Goal: Task Accomplishment & Management: Manage account settings

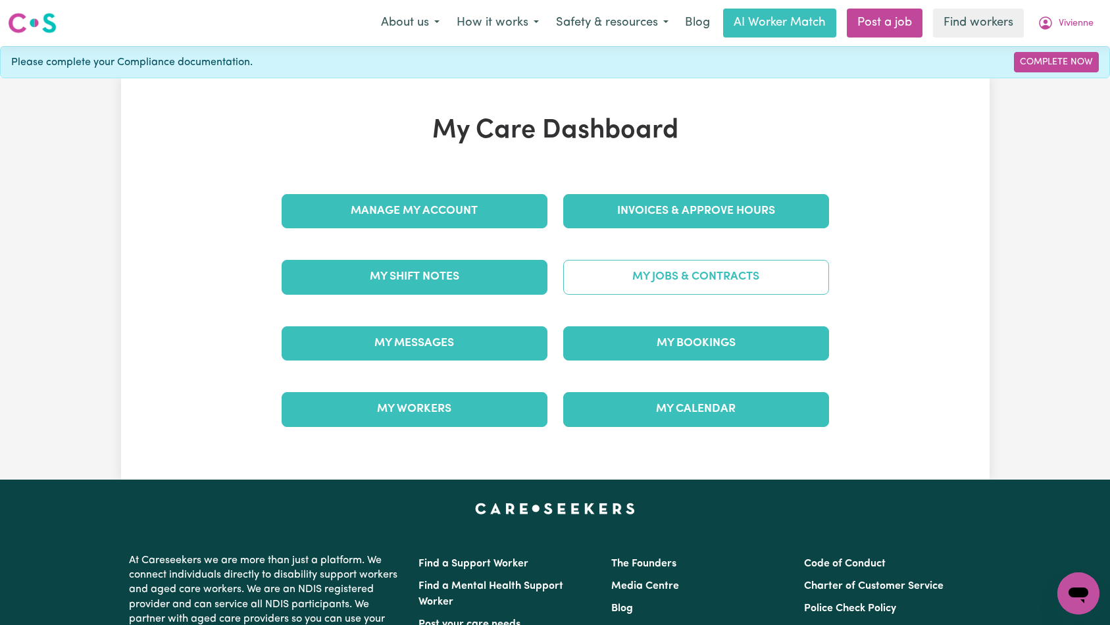
click at [626, 278] on link "My Jobs & Contracts" at bounding box center [696, 277] width 266 height 34
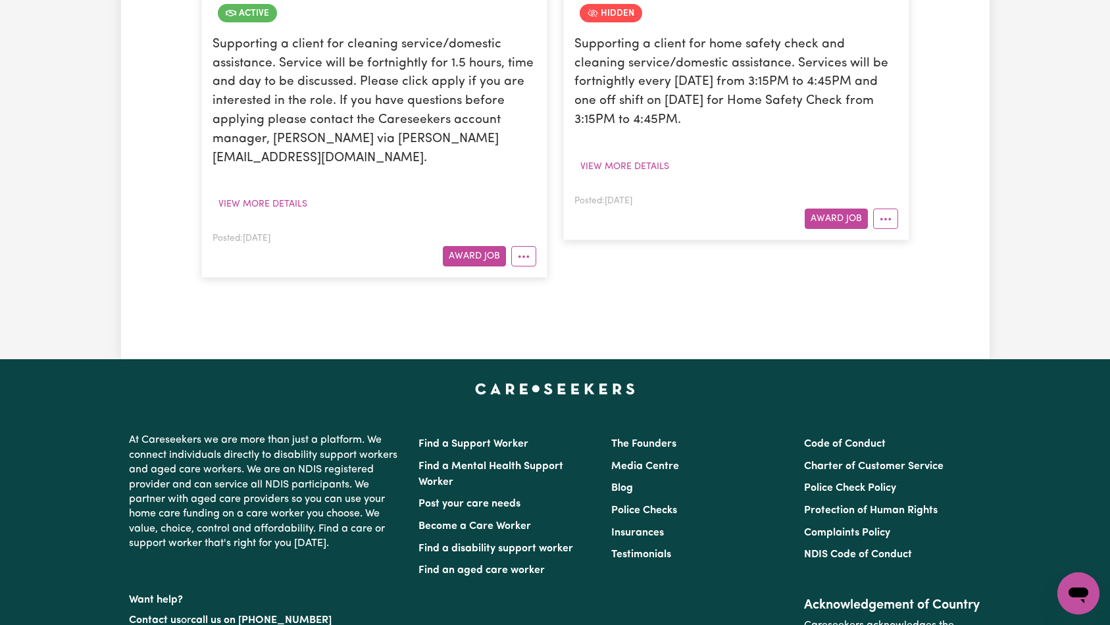
scroll to position [251, 0]
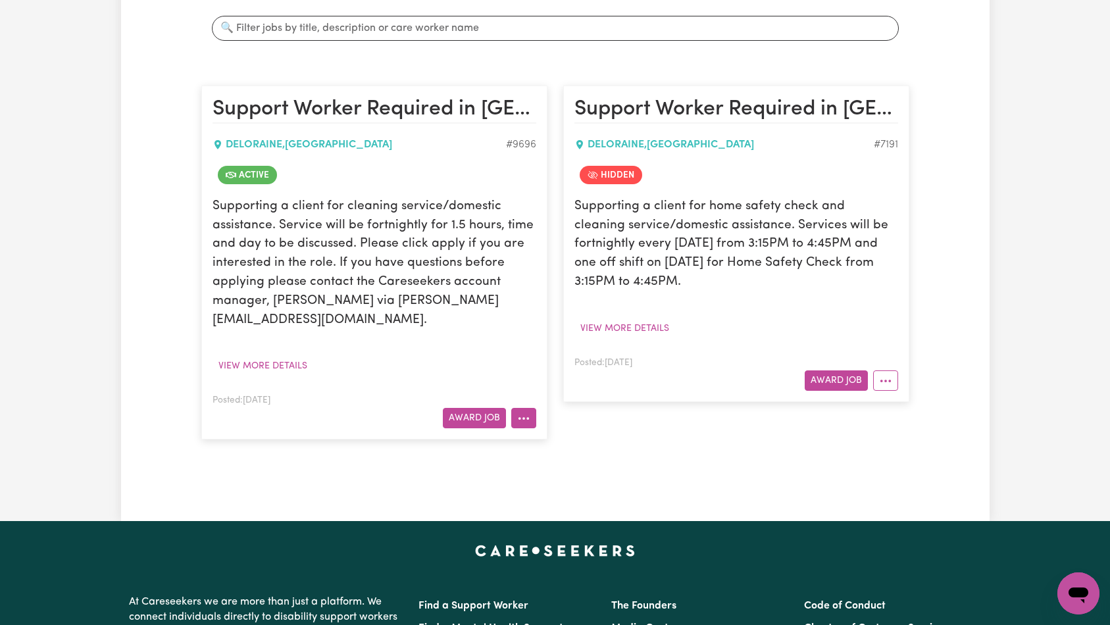
click at [523, 412] on icon "More options" at bounding box center [523, 418] width 13 height 13
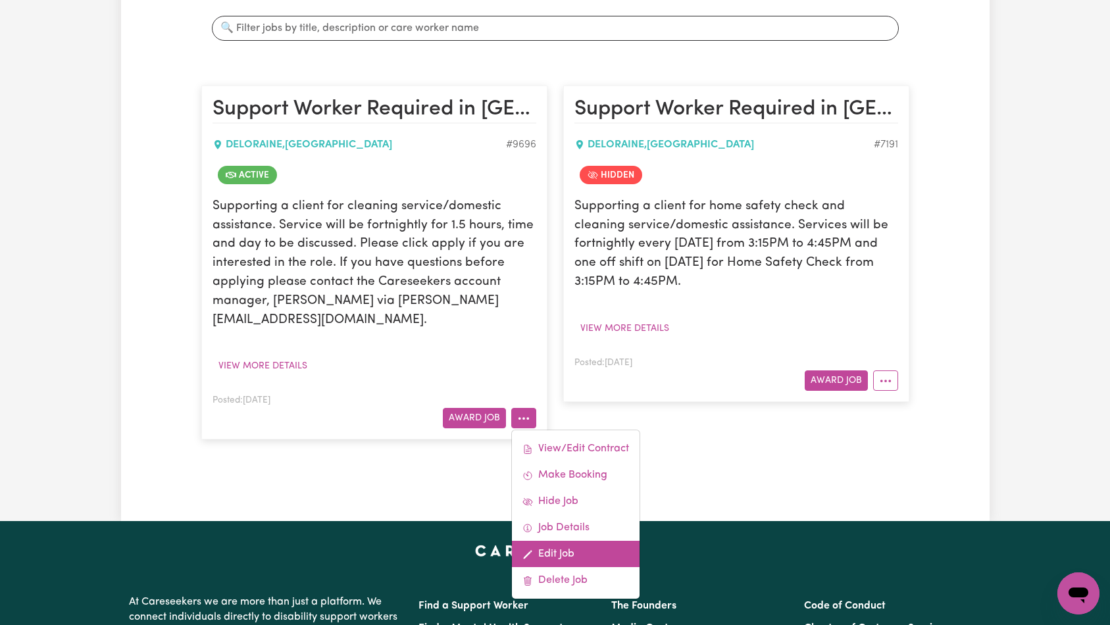
click at [574, 541] on link "Edit Job" at bounding box center [576, 554] width 128 height 26
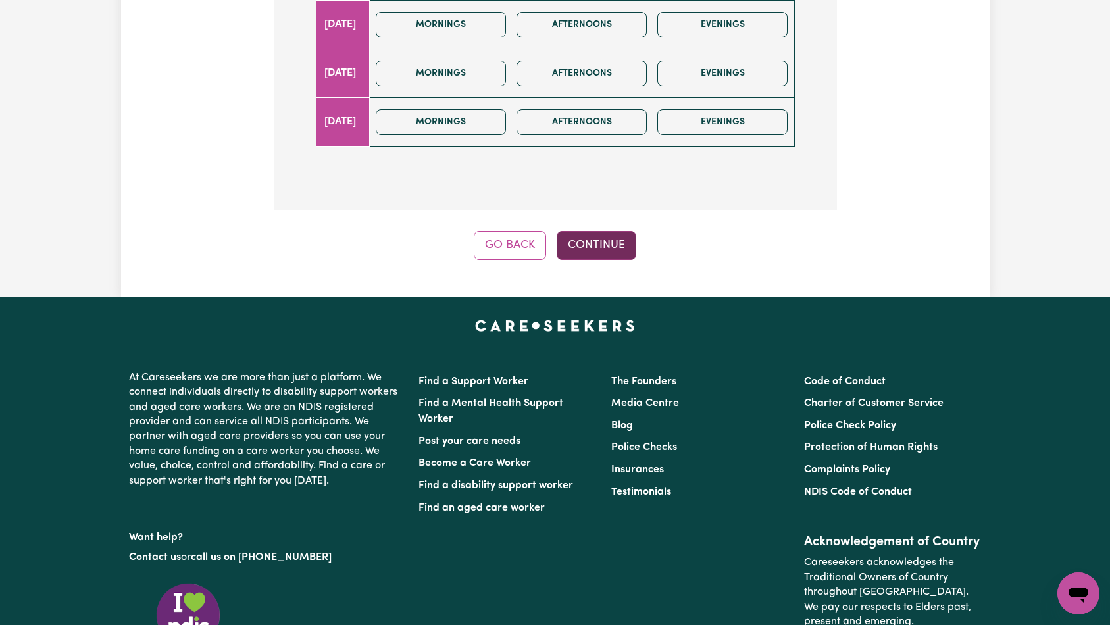
click at [582, 231] on button "Continue" at bounding box center [597, 245] width 80 height 29
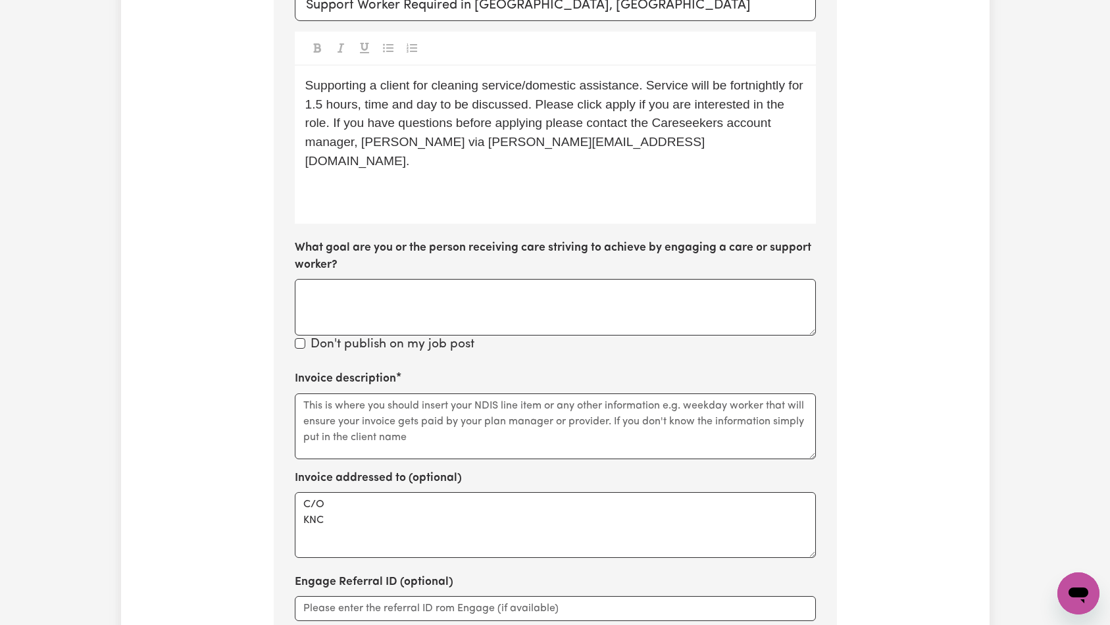
scroll to position [492, 0]
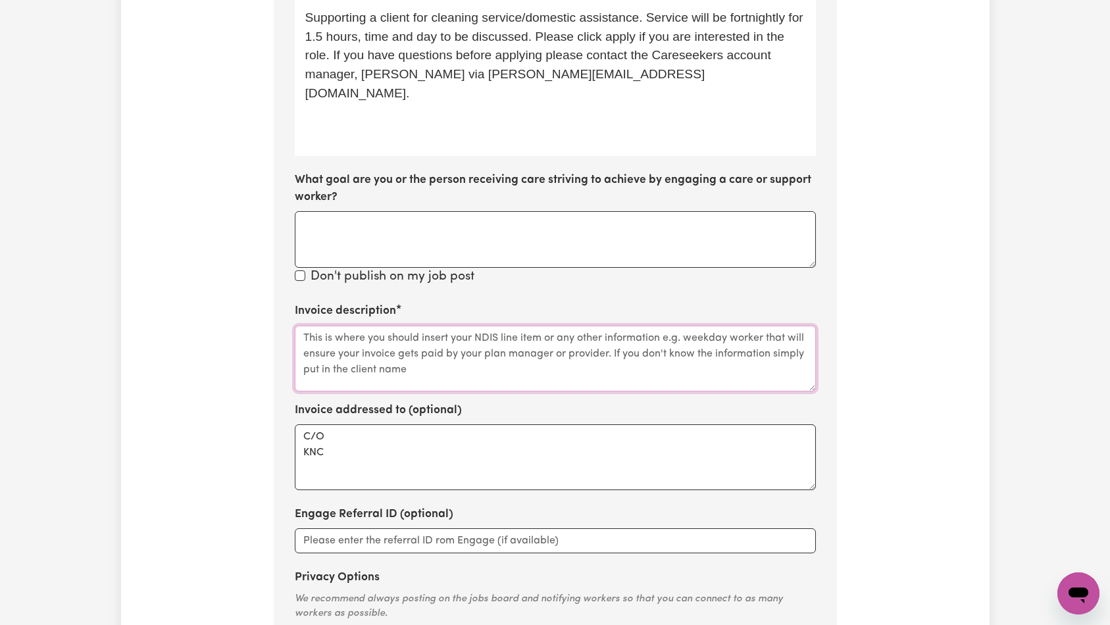
click at [524, 329] on textarea "Invoice description" at bounding box center [555, 359] width 521 height 66
paste textarea "Domestic support and Social Support"
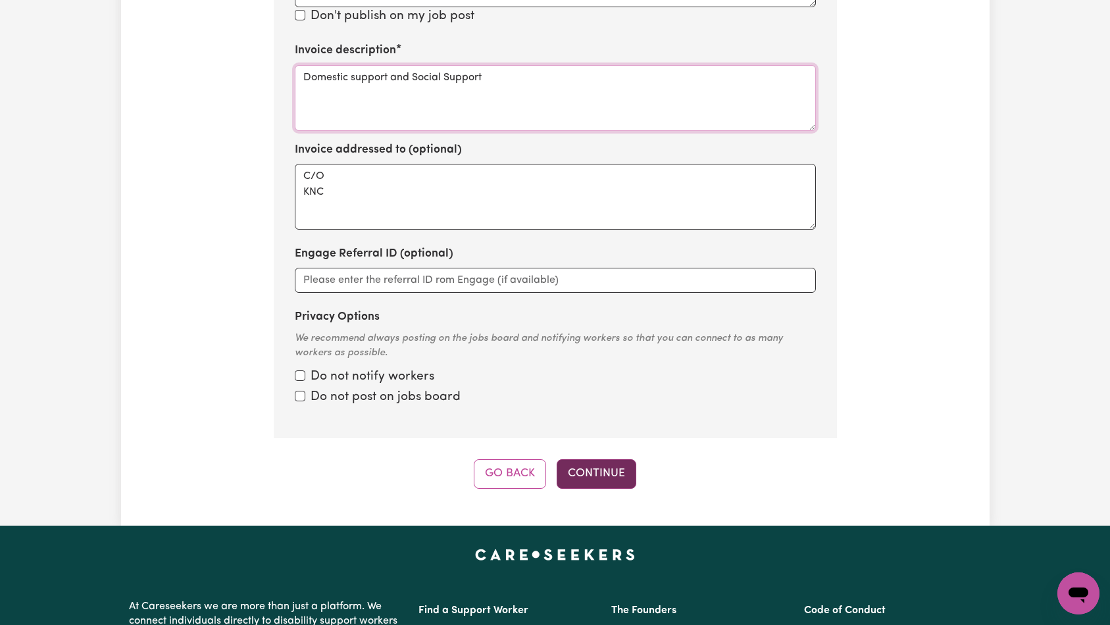
type textarea "Domestic support and Social Support"
click at [585, 459] on button "Continue" at bounding box center [597, 473] width 80 height 29
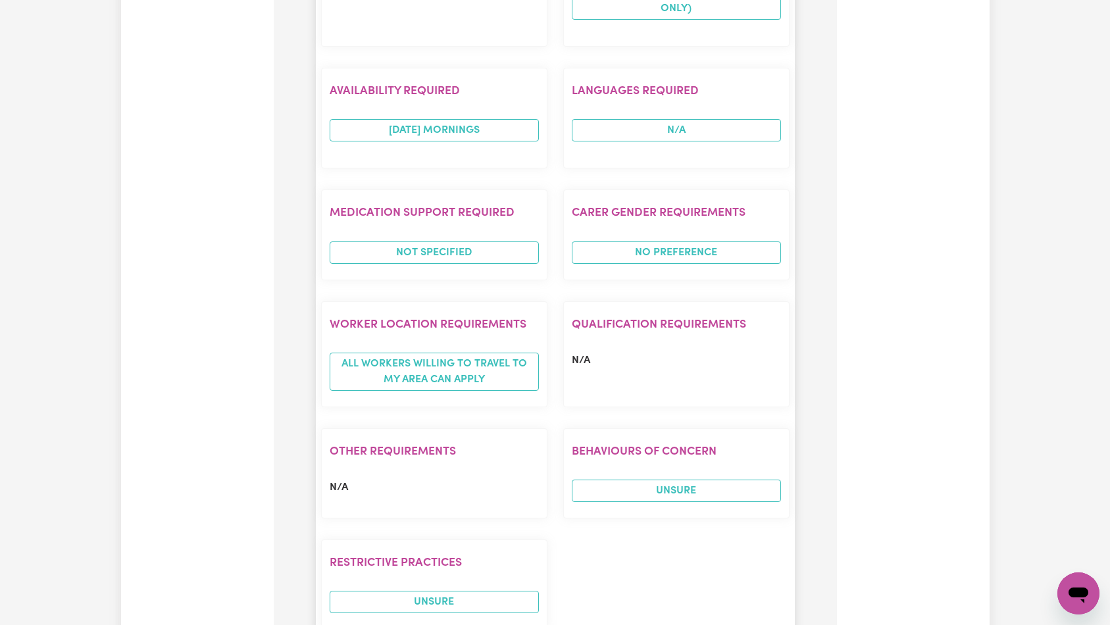
scroll to position [1408, 0]
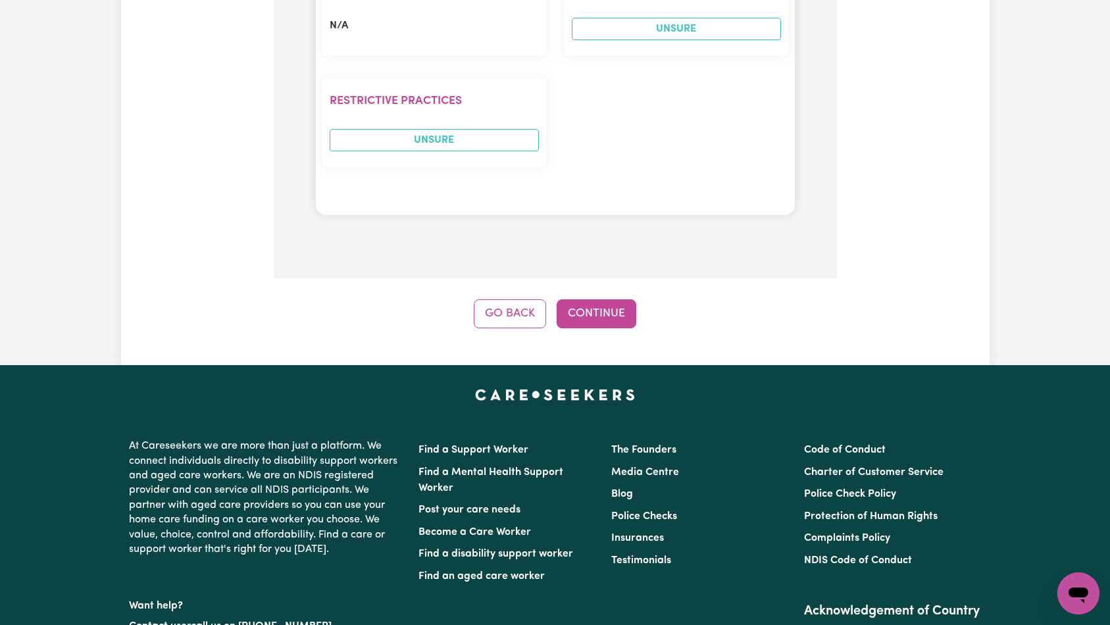
click at [602, 299] on button "Continue" at bounding box center [597, 313] width 80 height 29
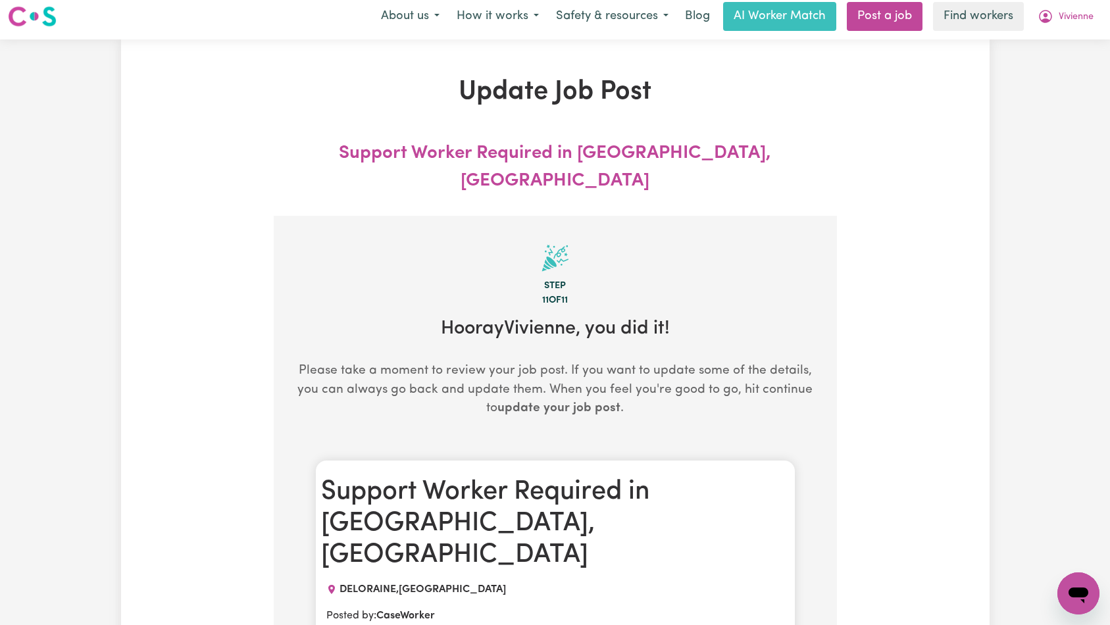
scroll to position [0, 0]
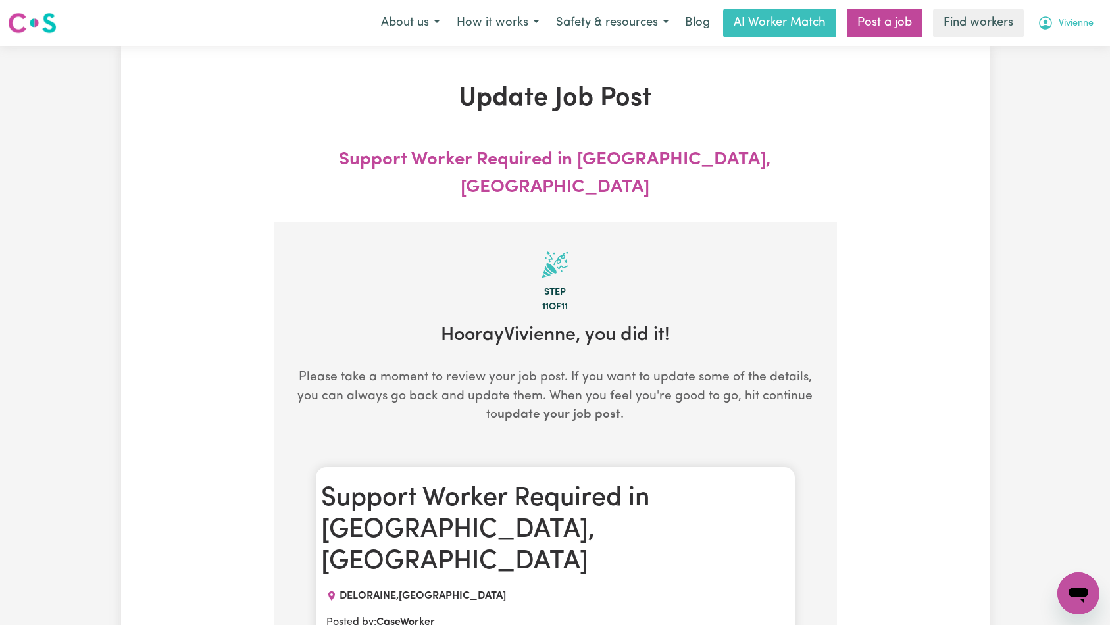
click at [1070, 25] on span "Vivienne" at bounding box center [1076, 23] width 35 height 14
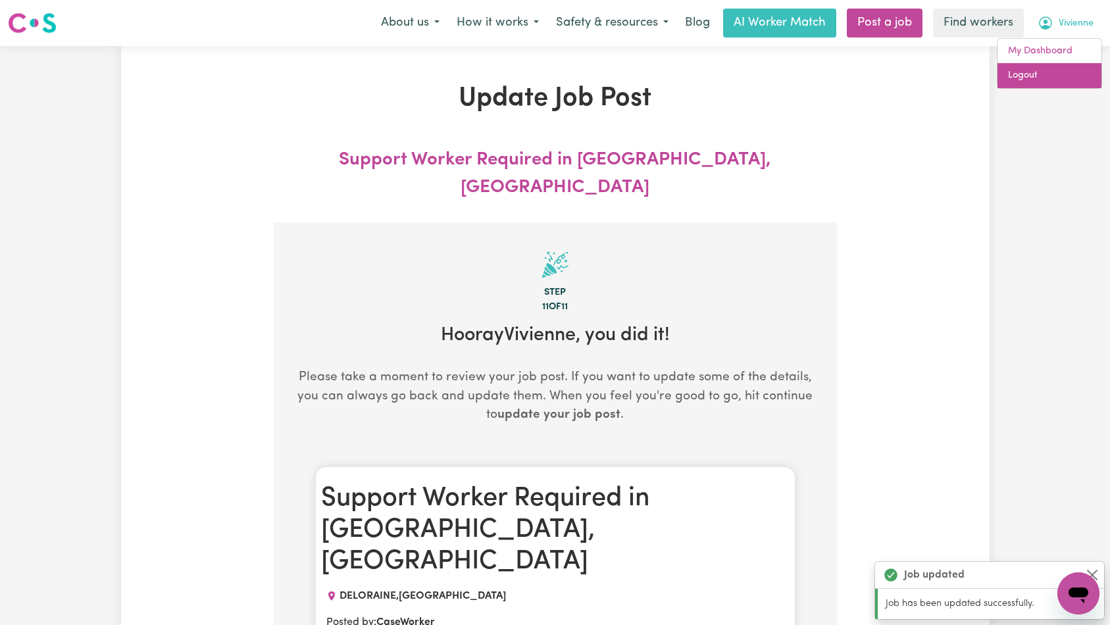
click at [1055, 76] on link "Logout" at bounding box center [1049, 75] width 104 height 25
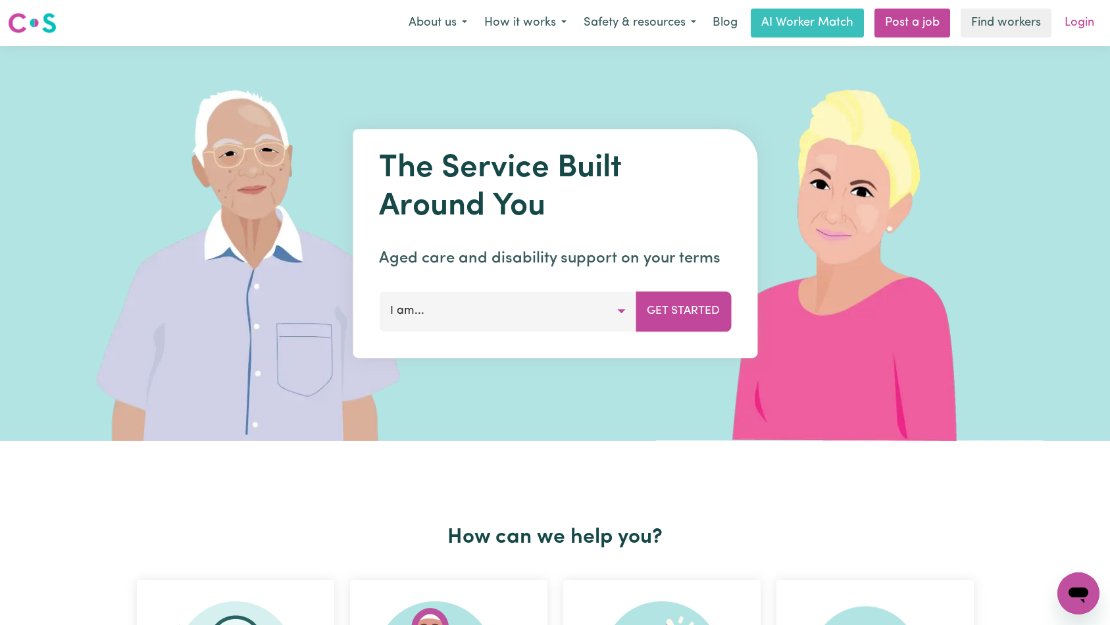
click at [1075, 28] on link "Login" at bounding box center [1079, 23] width 45 height 29
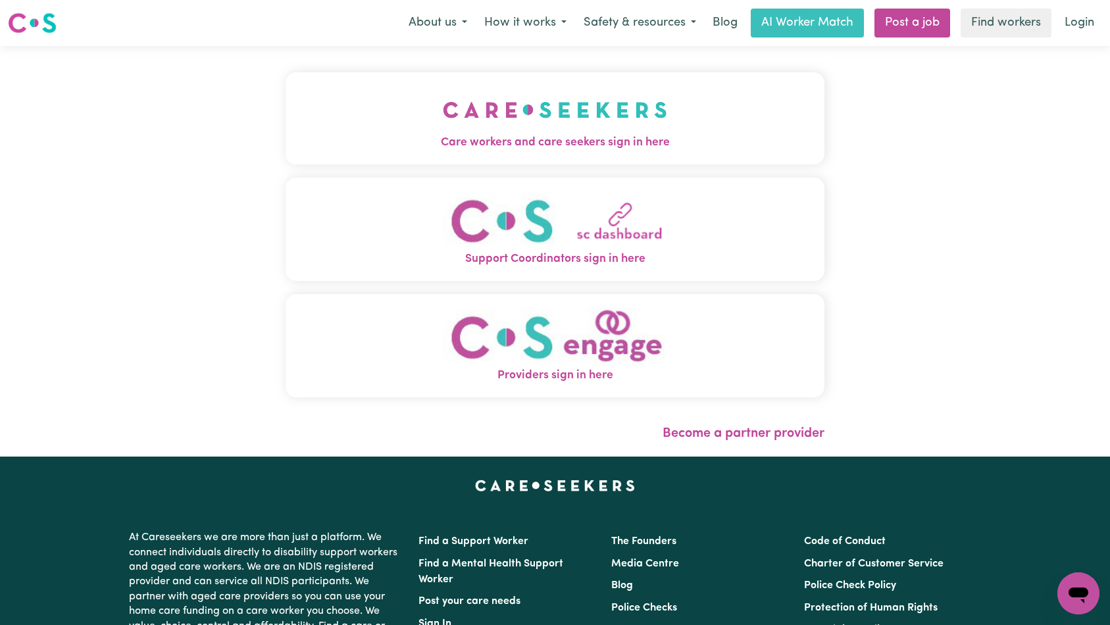
click at [380, 108] on button "Care workers and care seekers sign in here" at bounding box center [555, 118] width 539 height 92
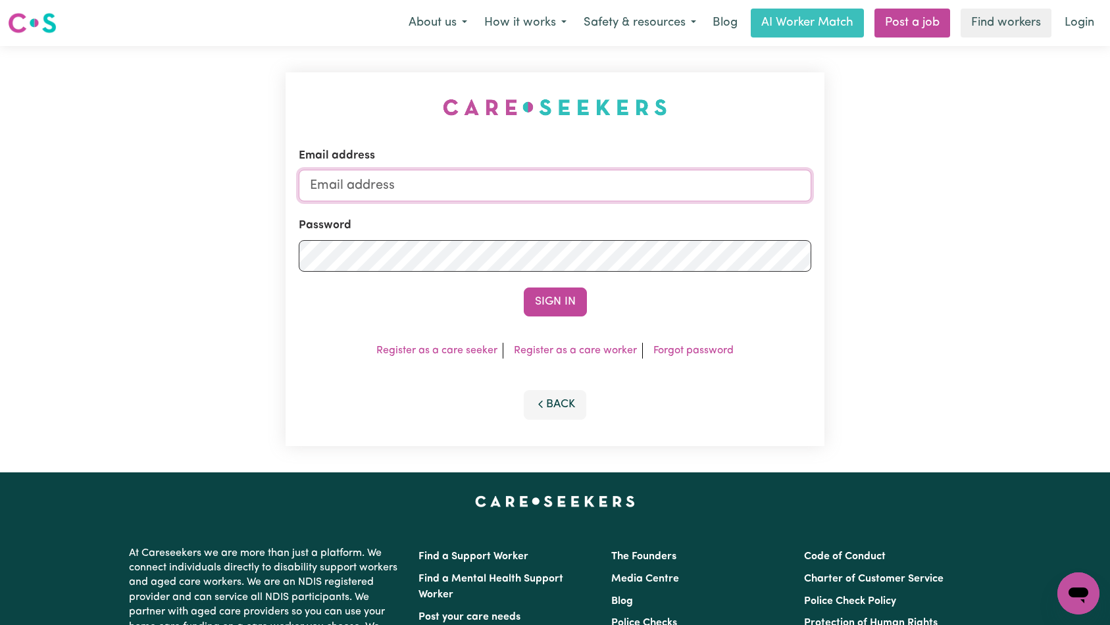
click at [594, 195] on input "Email address" at bounding box center [555, 186] width 513 height 32
type input "[EMAIL_ADDRESS][DOMAIN_NAME]"
click at [578, 317] on div "Email address [EMAIL_ADDRESS][DOMAIN_NAME] Password Sign In Register as a care …" at bounding box center [555, 259] width 539 height 374
click at [571, 297] on button "Sign In" at bounding box center [555, 301] width 63 height 29
